Goal: Navigation & Orientation: Find specific page/section

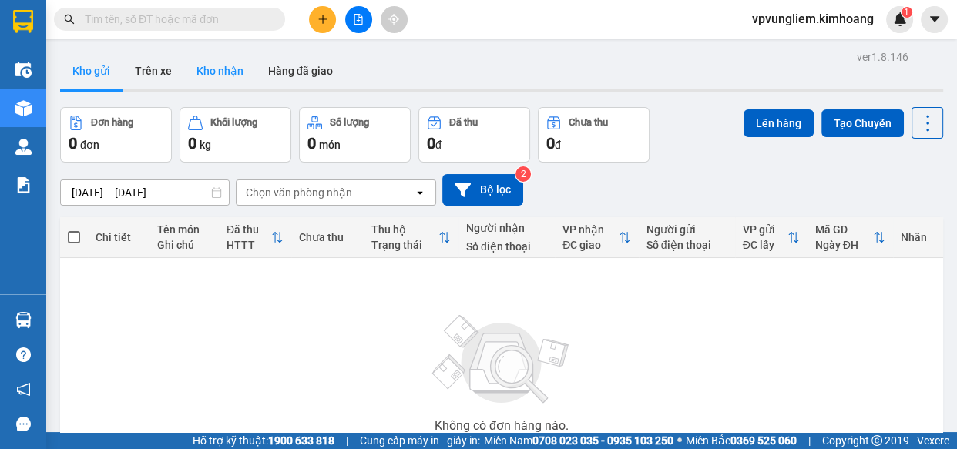
click at [209, 79] on button "Kho nhận" at bounding box center [220, 70] width 72 height 37
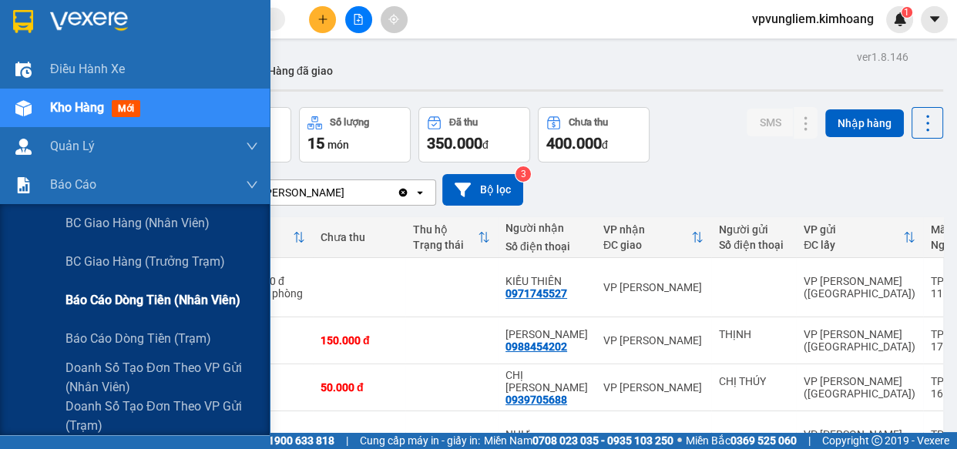
click at [172, 308] on span "Báo cáo dòng tiền (nhân viên)" at bounding box center [153, 300] width 175 height 19
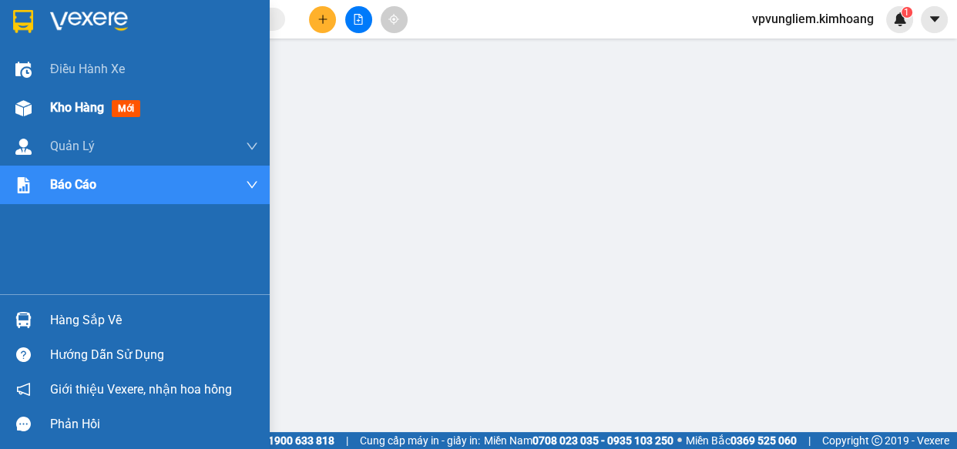
click at [69, 103] on span "Kho hàng" at bounding box center [77, 107] width 54 height 15
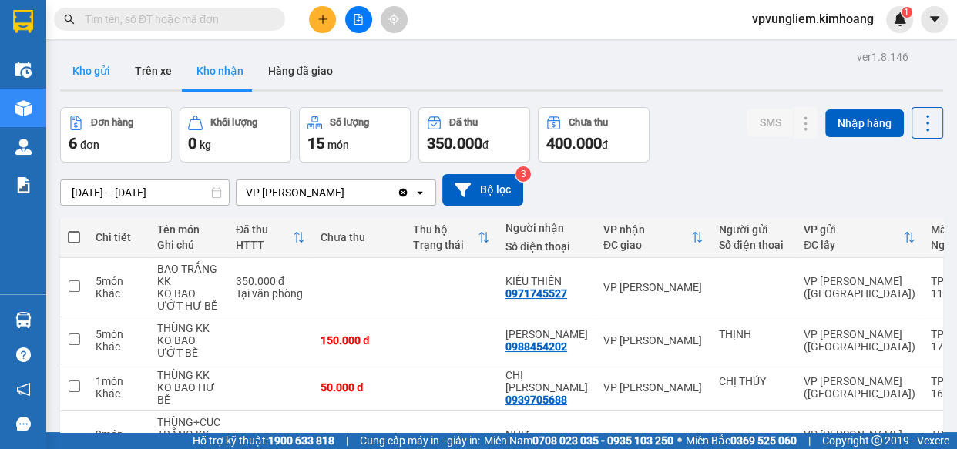
click at [96, 69] on button "Kho gửi" at bounding box center [91, 70] width 62 height 37
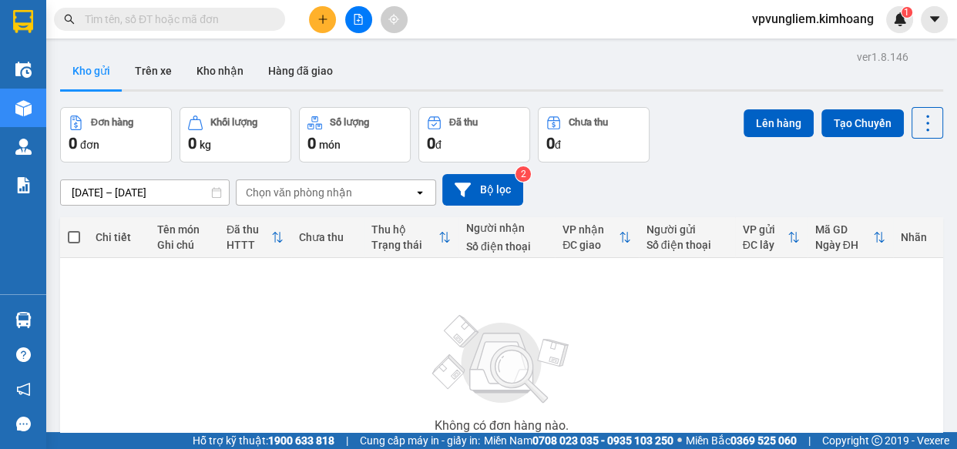
click at [163, 18] on input "text" at bounding box center [176, 19] width 182 height 17
